Goal: Task Accomplishment & Management: Use online tool/utility

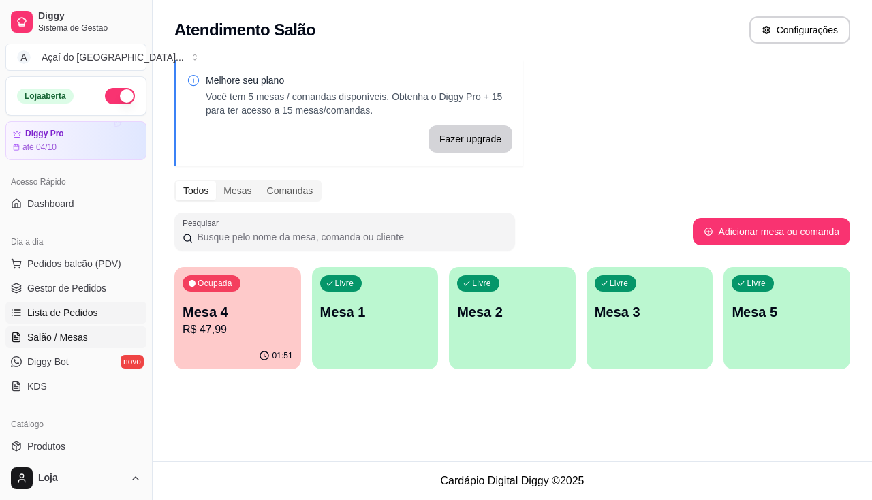
click at [78, 313] on span "Lista de Pedidos" at bounding box center [62, 313] width 71 height 14
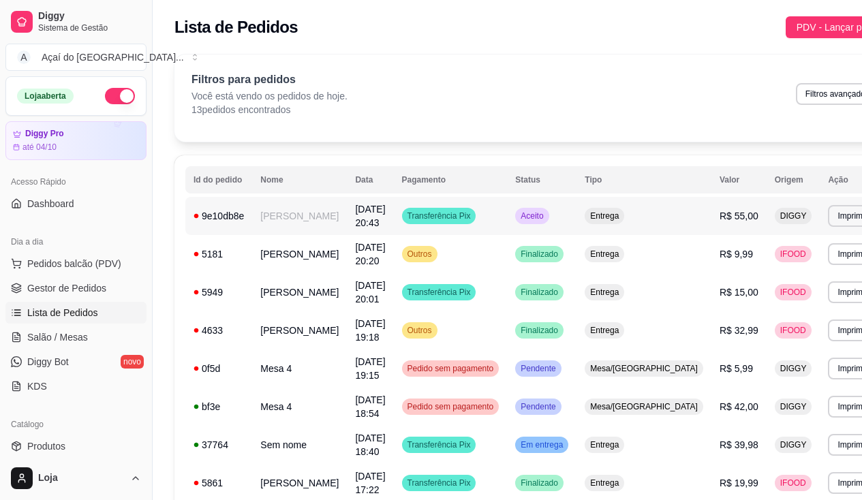
click at [302, 221] on td "[PERSON_NAME]" at bounding box center [299, 216] width 95 height 38
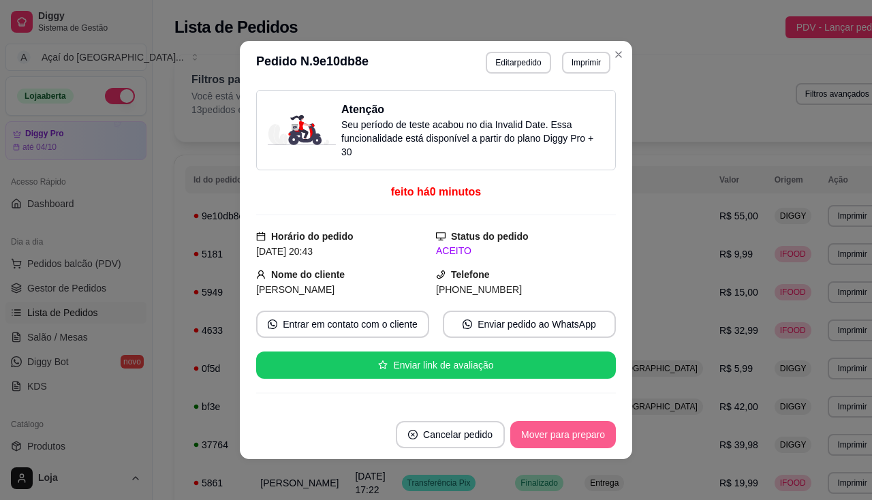
click at [556, 436] on button "Mover para preparo" at bounding box center [563, 434] width 106 height 27
click at [576, 67] on button "Imprimir" at bounding box center [586, 62] width 47 height 21
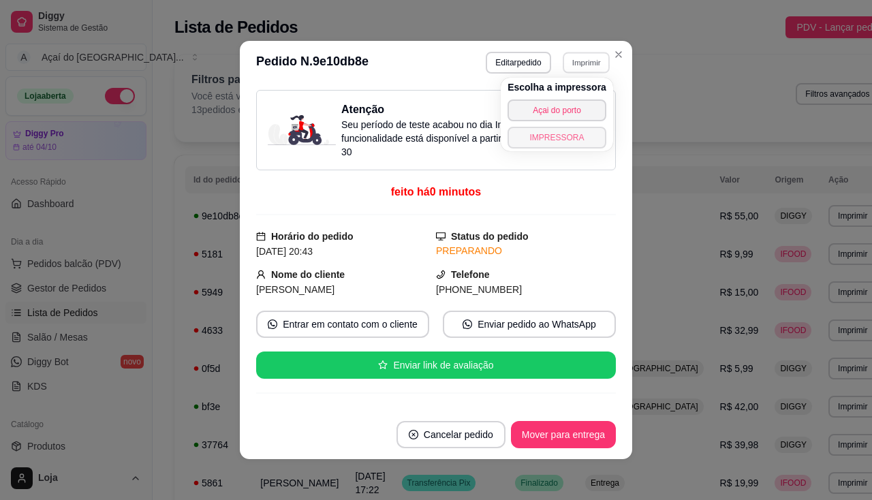
click at [580, 142] on button "IMPRESSORA" at bounding box center [557, 138] width 99 height 22
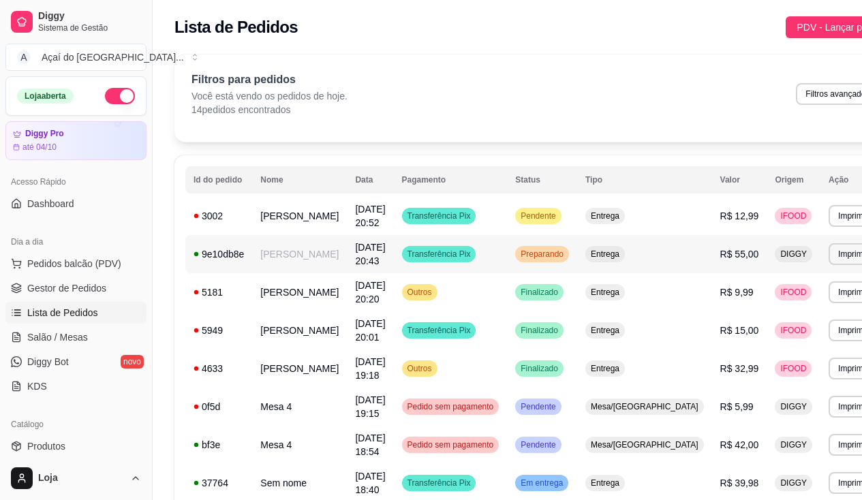
click at [284, 263] on td "[PERSON_NAME]" at bounding box center [299, 254] width 95 height 38
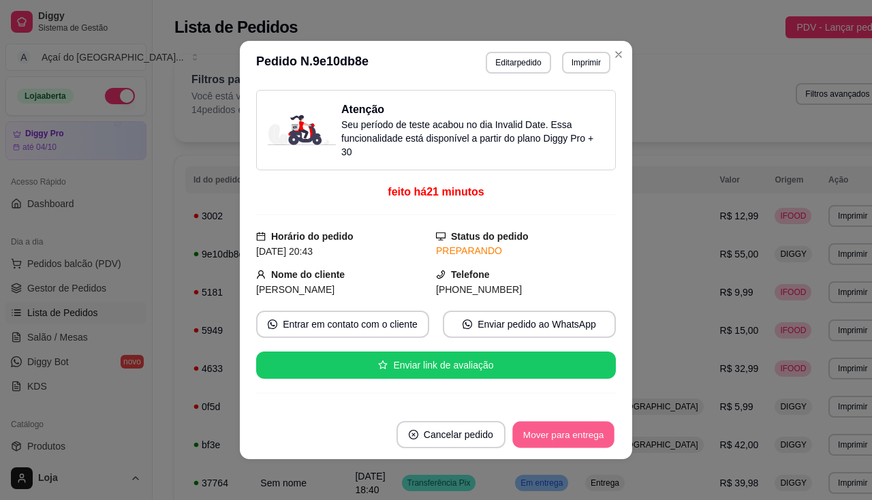
click at [595, 440] on button "Mover para entrega" at bounding box center [563, 435] width 102 height 27
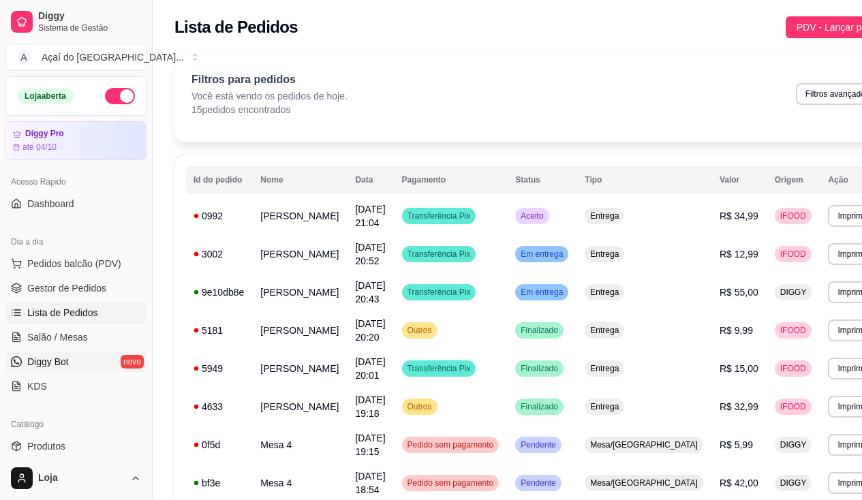
scroll to position [68, 0]
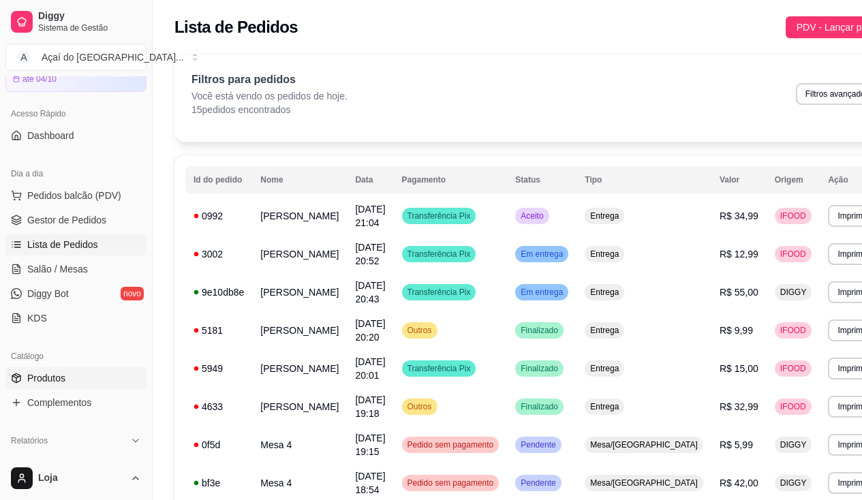
click at [62, 379] on span "Produtos" at bounding box center [46, 378] width 38 height 14
